Goal: Navigation & Orientation: Find specific page/section

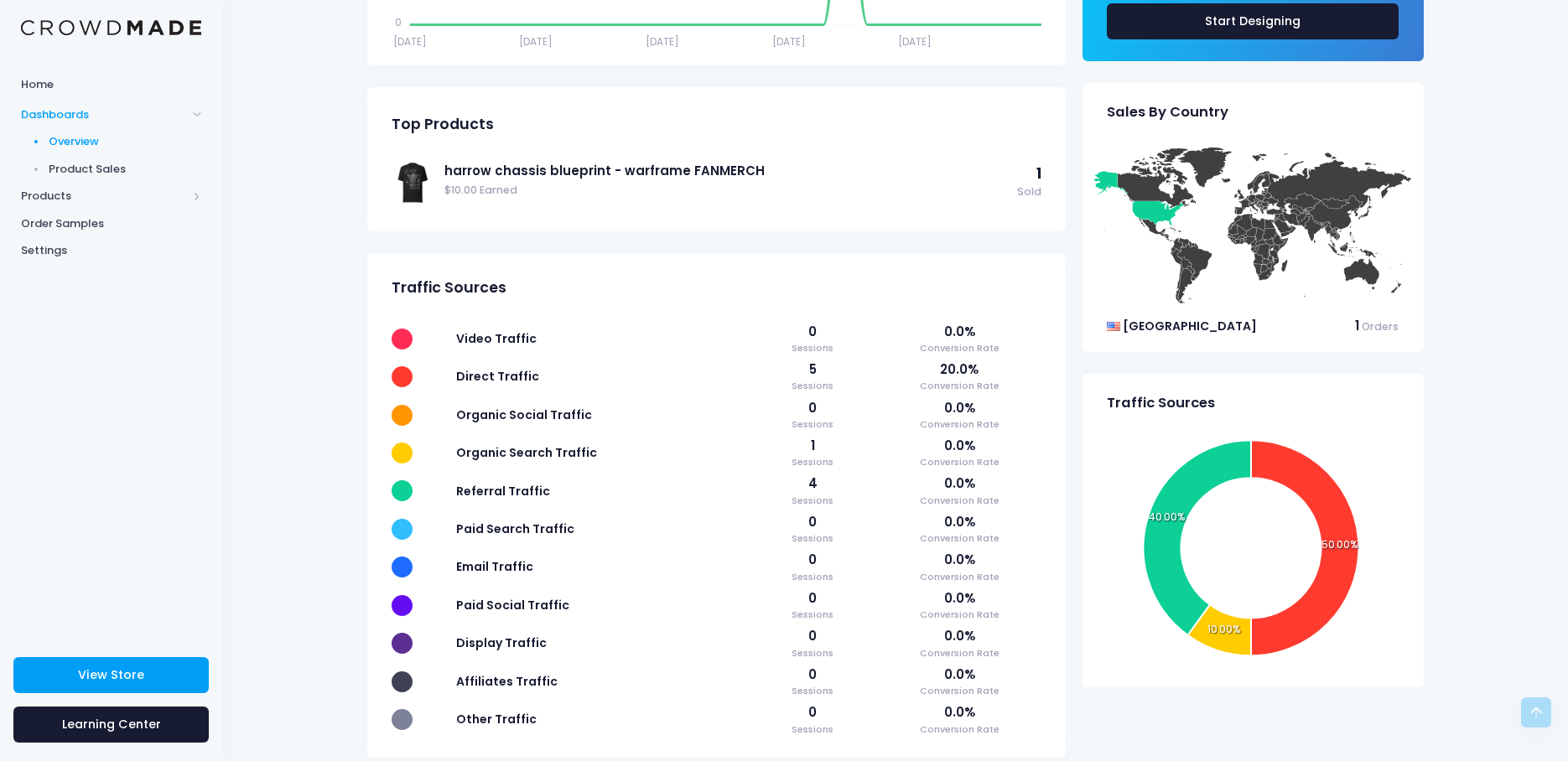
scroll to position [553, 0]
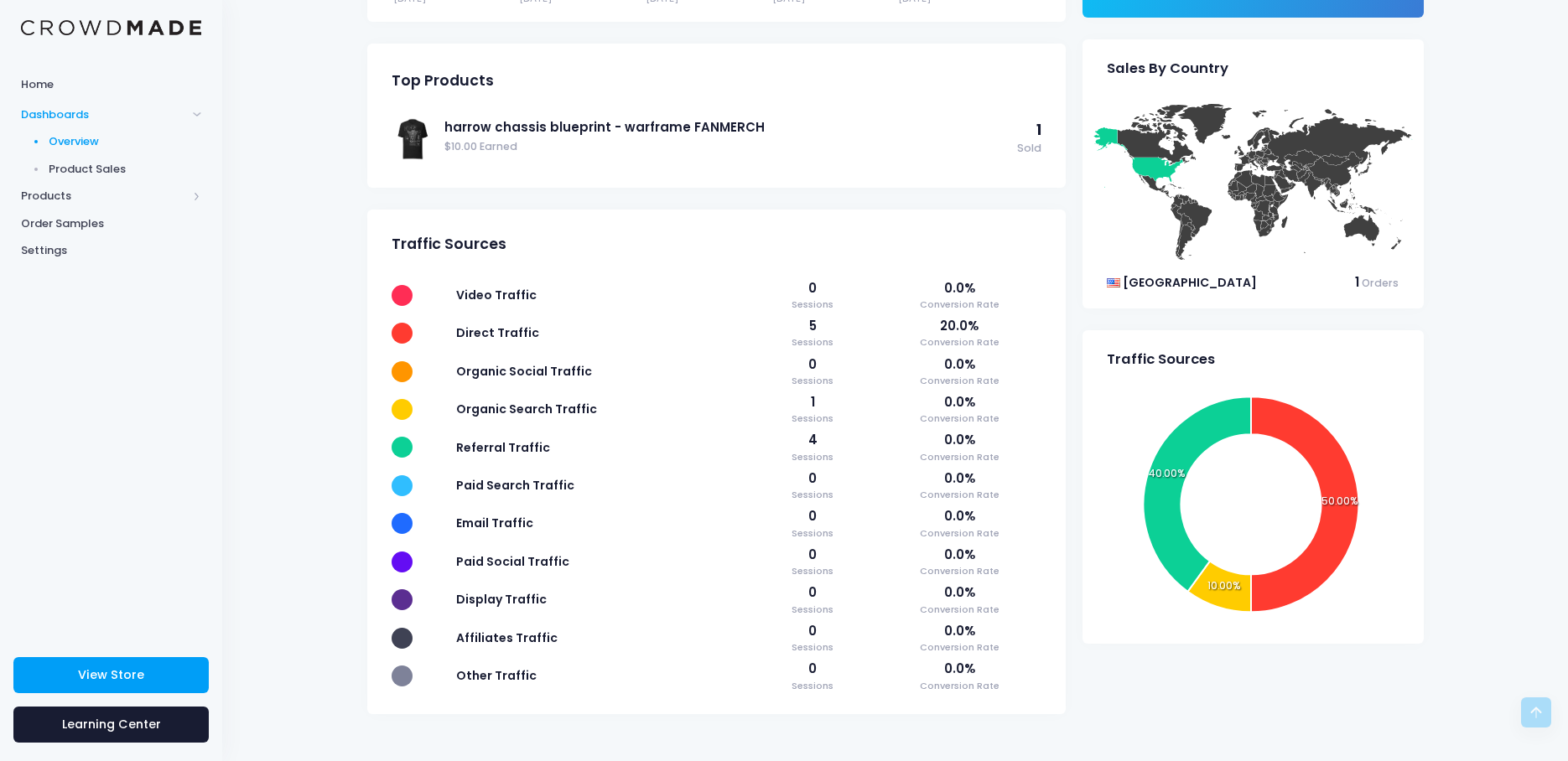
click at [97, 174] on span "Product Sales" at bounding box center [125, 169] width 153 height 17
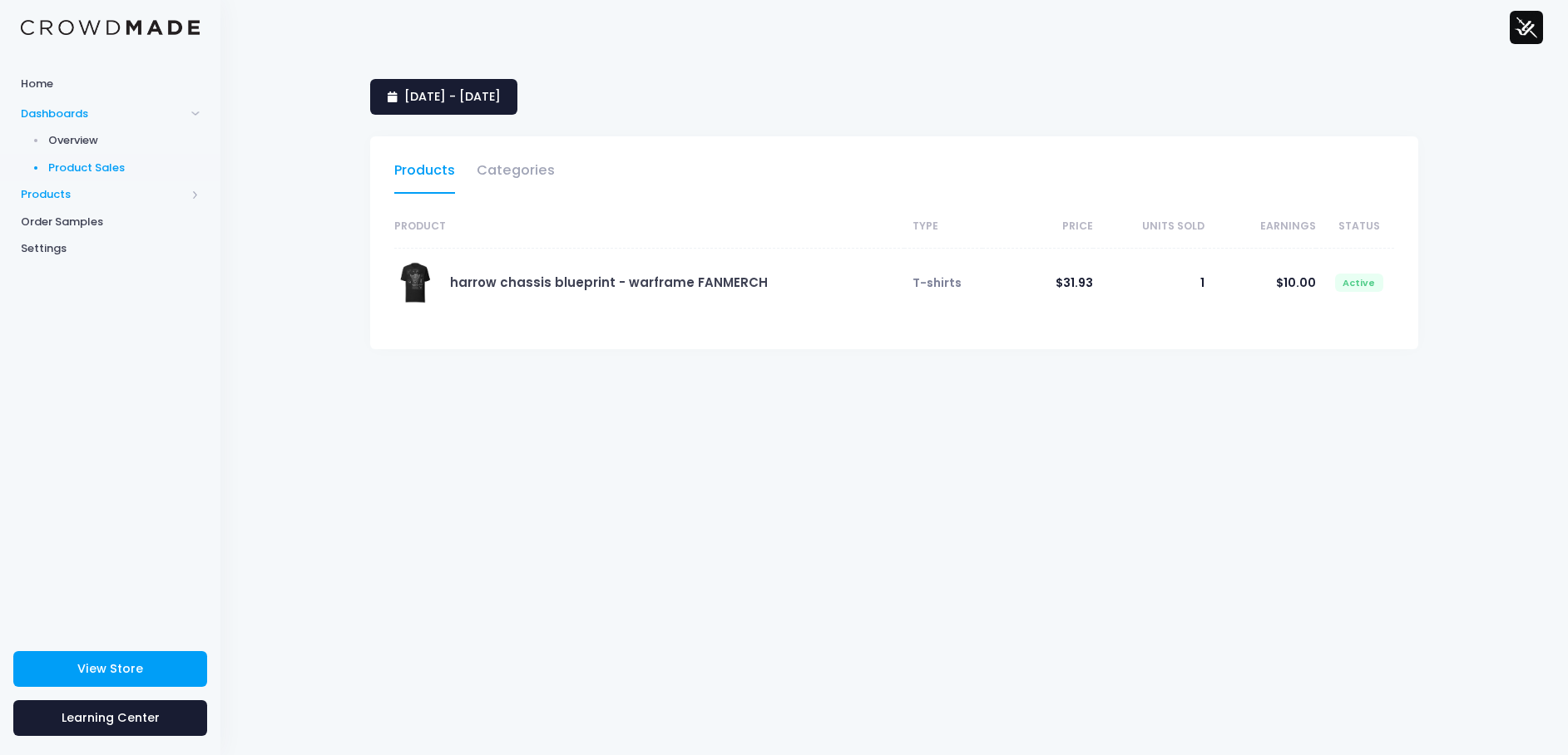
click at [52, 194] on span "Products" at bounding box center [103, 194] width 165 height 17
select select "25"
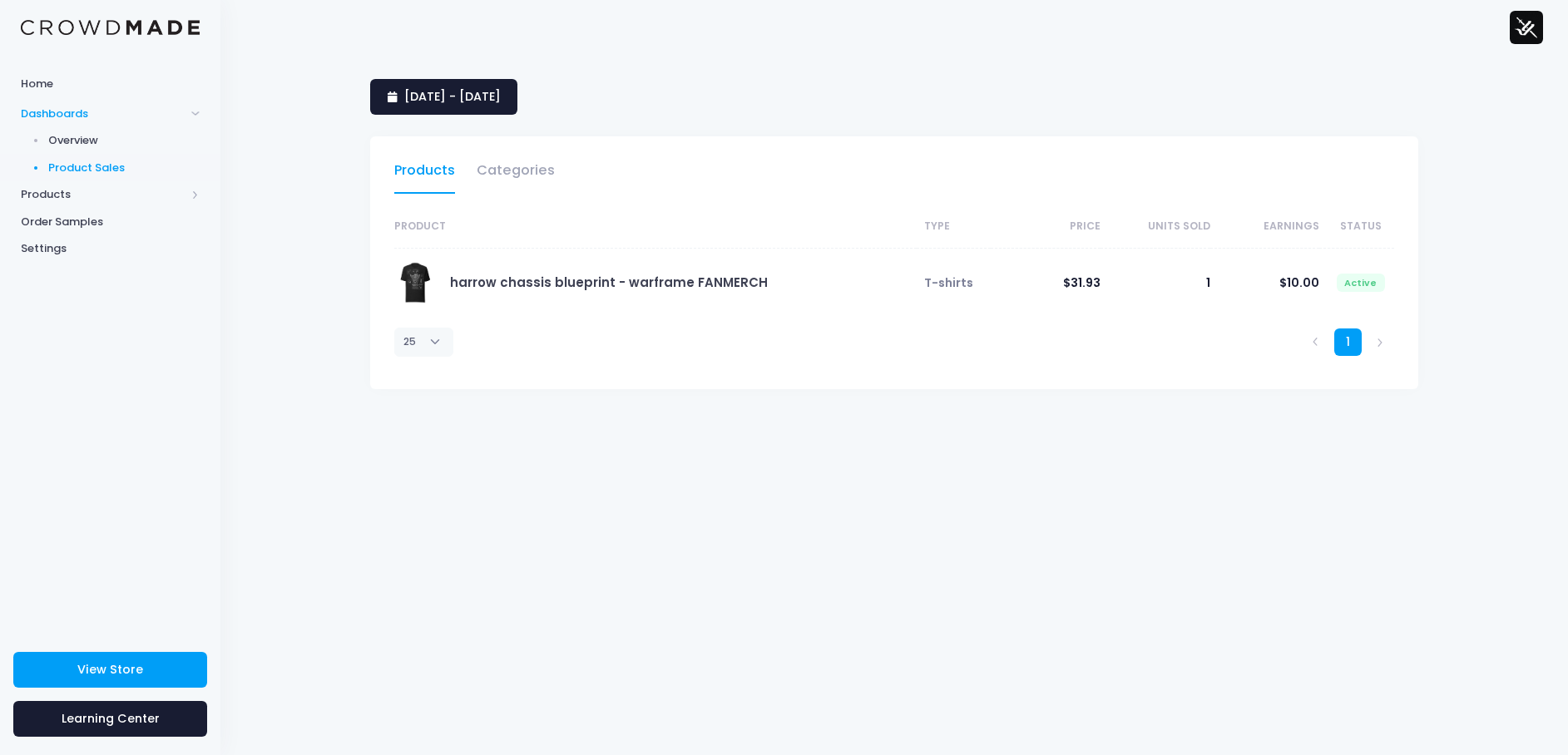
click at [65, 114] on span "Dashboards" at bounding box center [103, 113] width 165 height 17
click at [45, 81] on span "Home" at bounding box center [109, 84] width 178 height 17
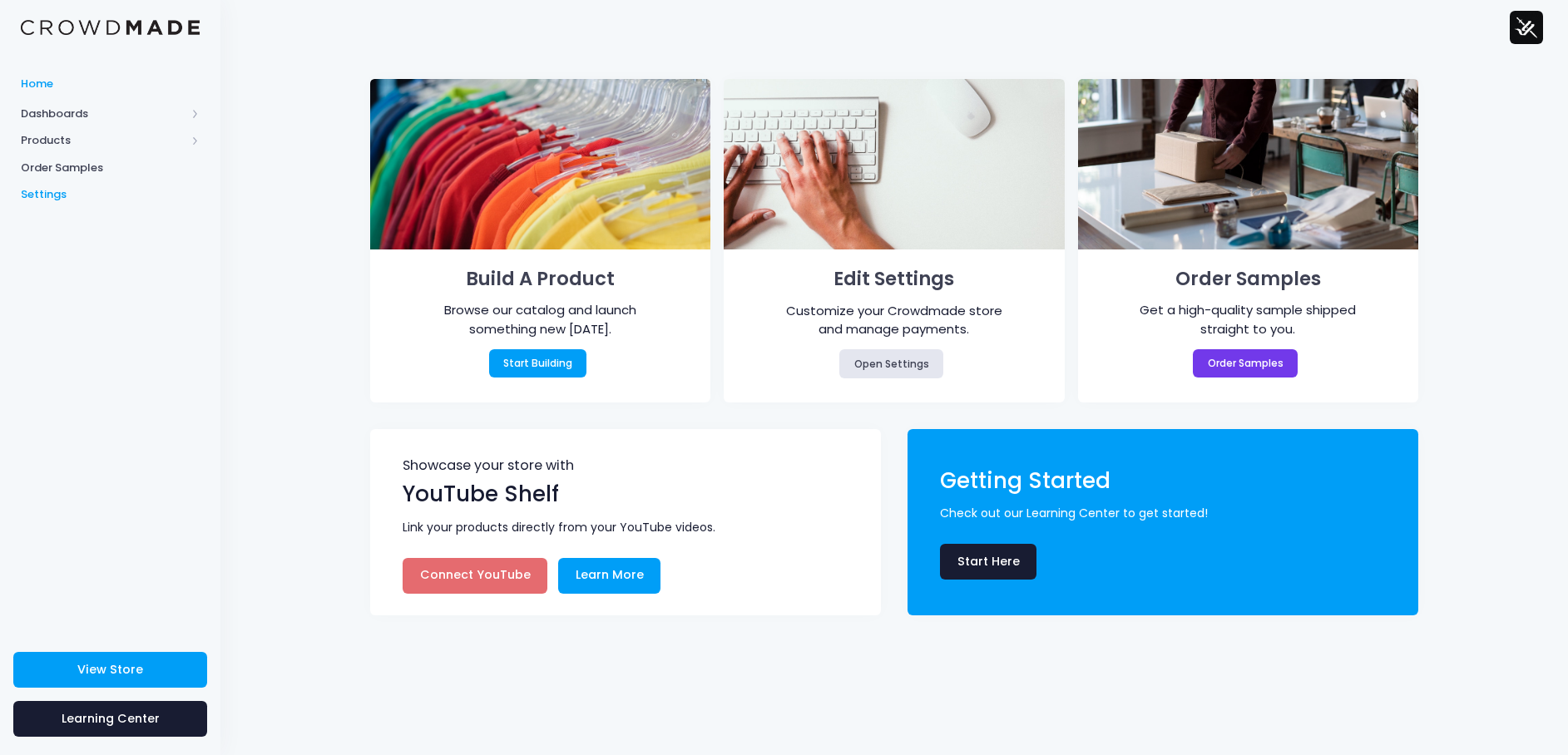
click at [59, 184] on link "Settings" at bounding box center [110, 195] width 221 height 28
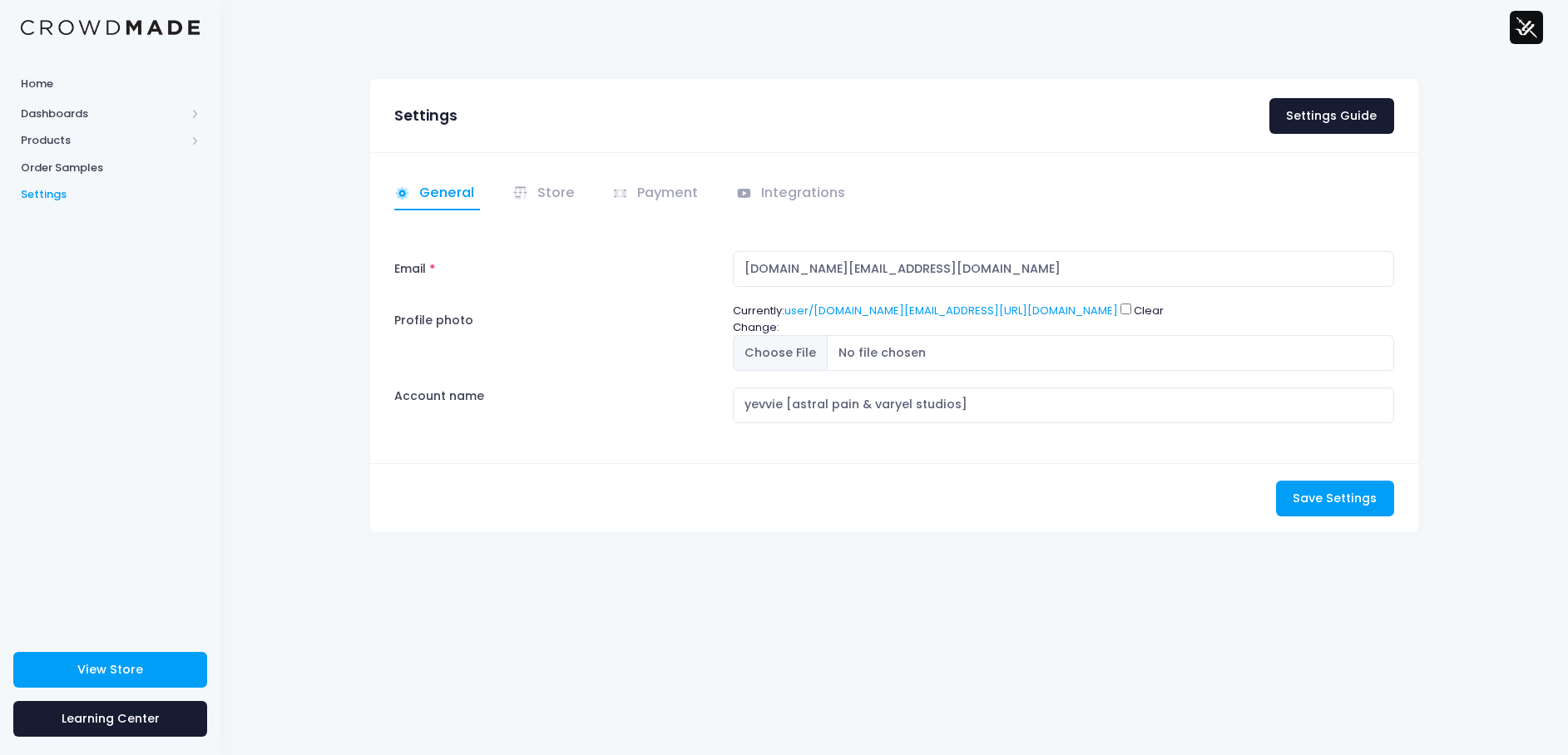
click at [1519, 34] on img at bounding box center [1527, 28] width 34 height 34
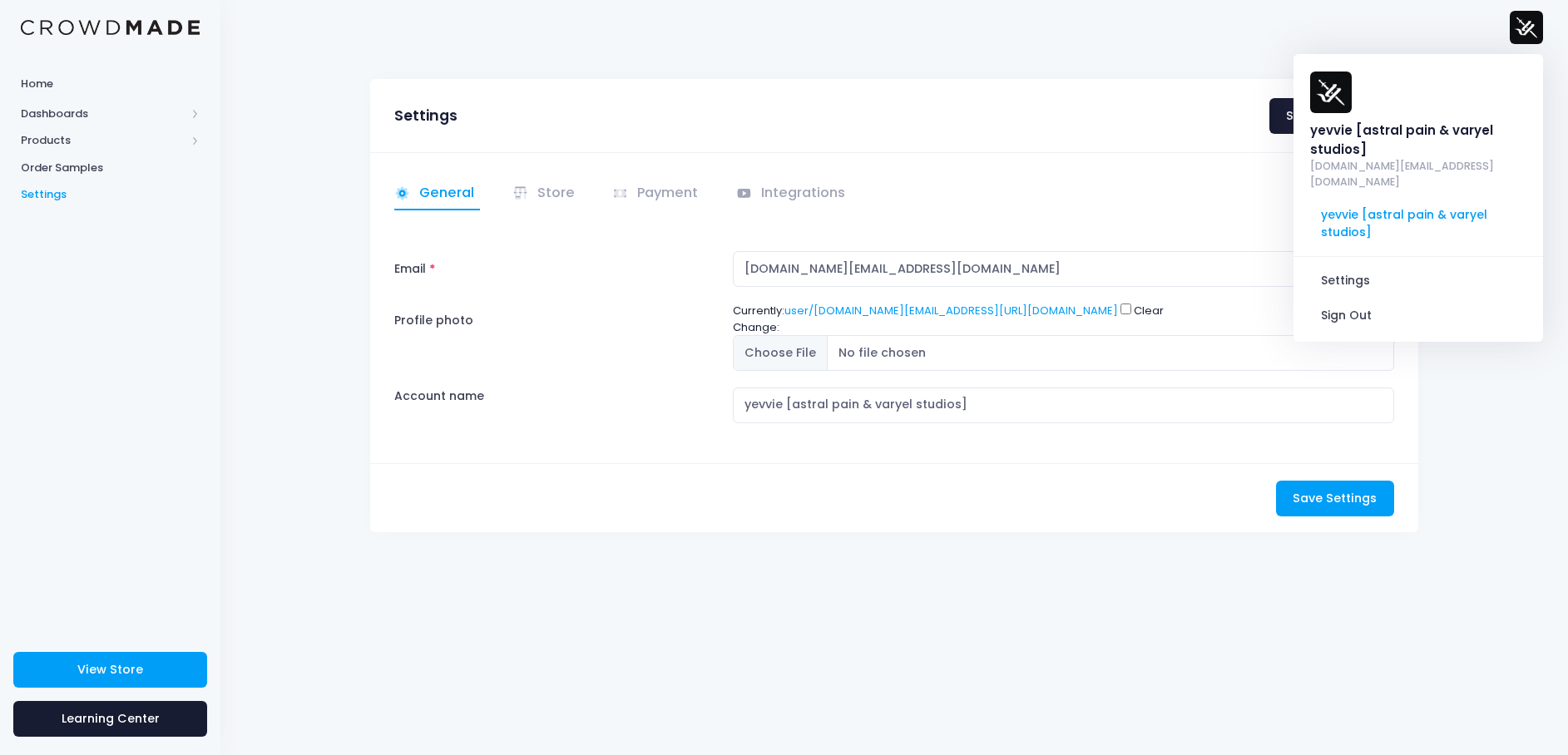
click at [1519, 34] on img at bounding box center [1527, 28] width 34 height 34
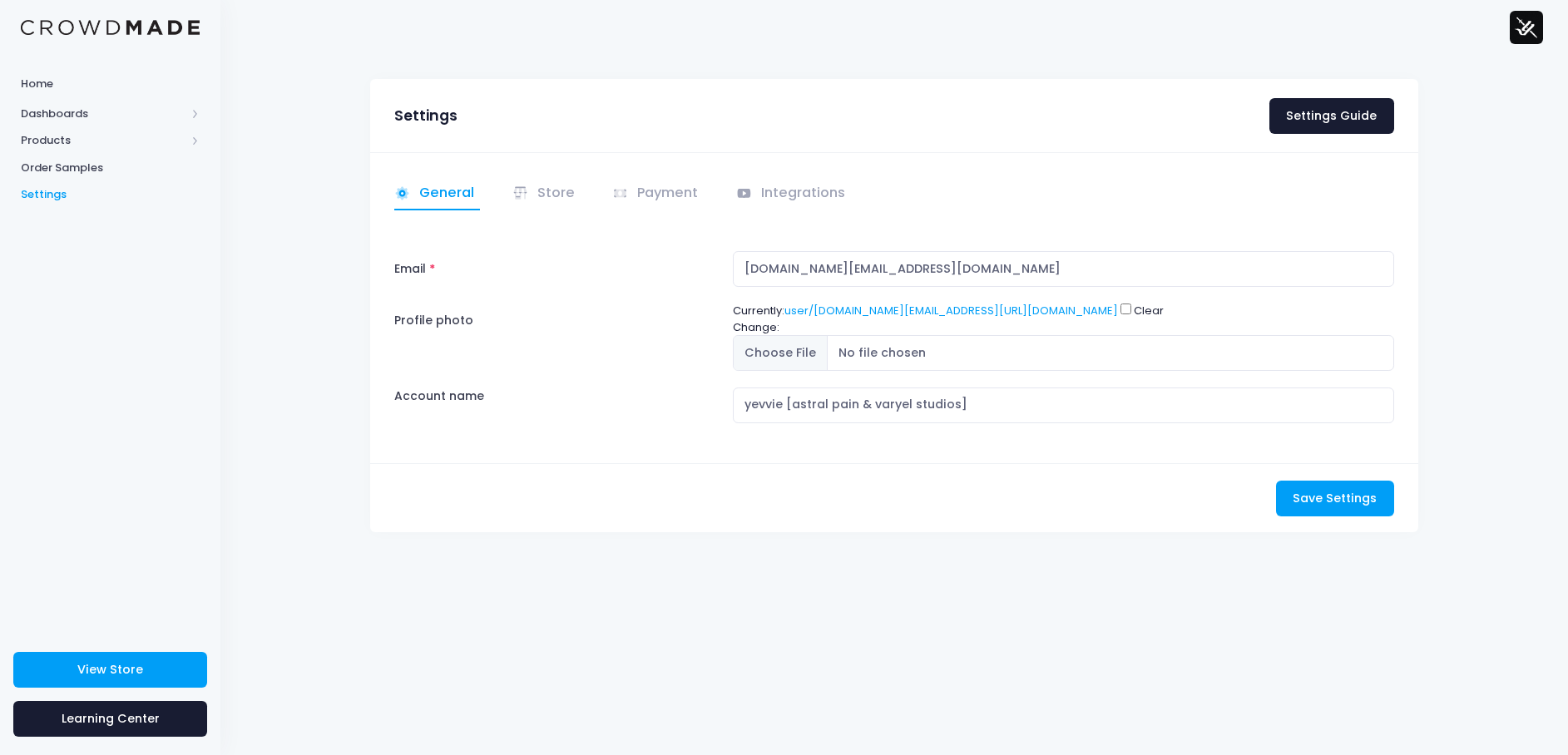
click at [128, 19] on link at bounding box center [109, 27] width 178 height 17
